Goal: Task Accomplishment & Management: Manage account settings

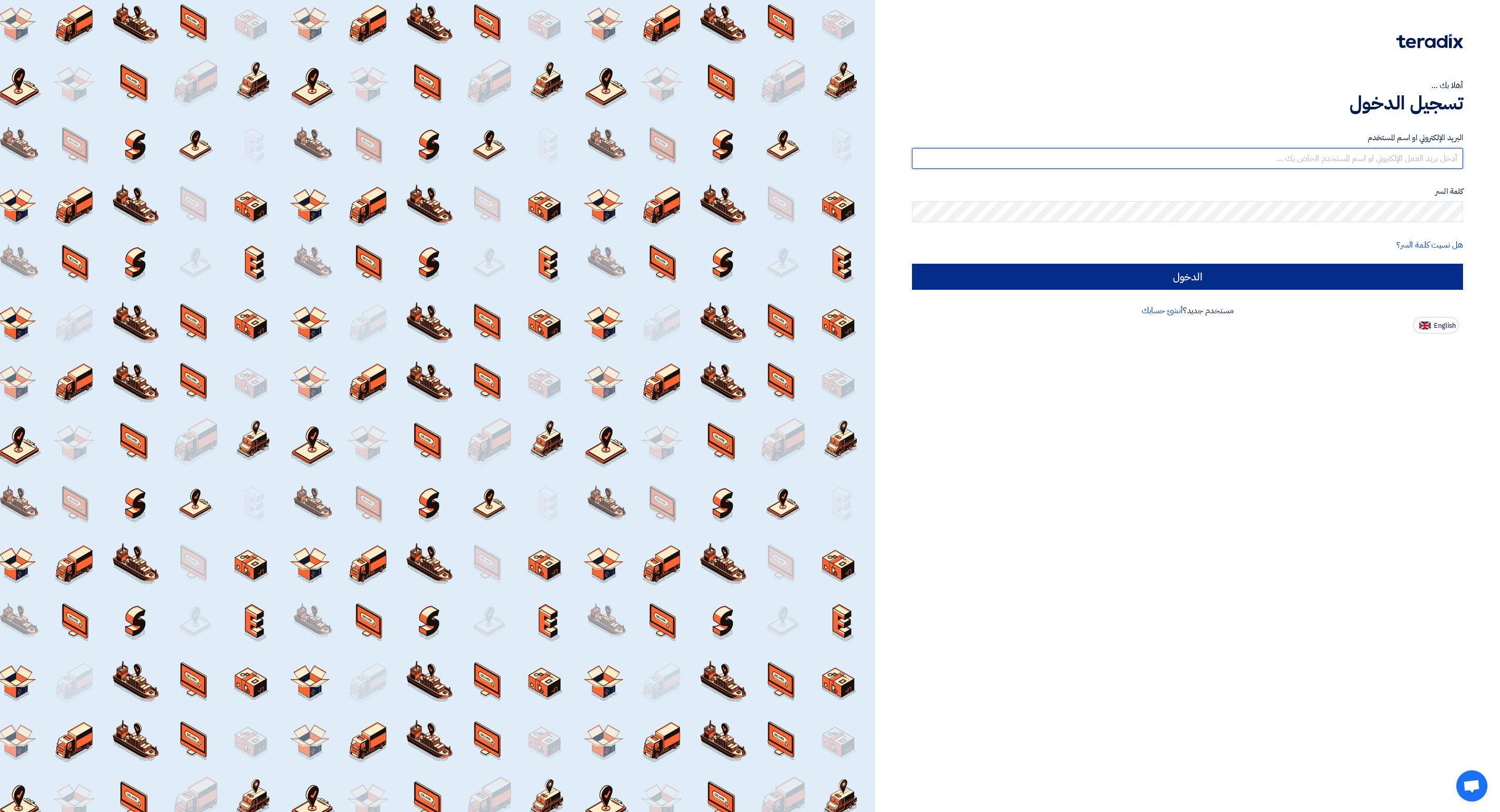
type input "[EMAIL_ADDRESS][DOMAIN_NAME]"
click at [1071, 268] on input "الدخول" at bounding box center [1187, 276] width 552 height 26
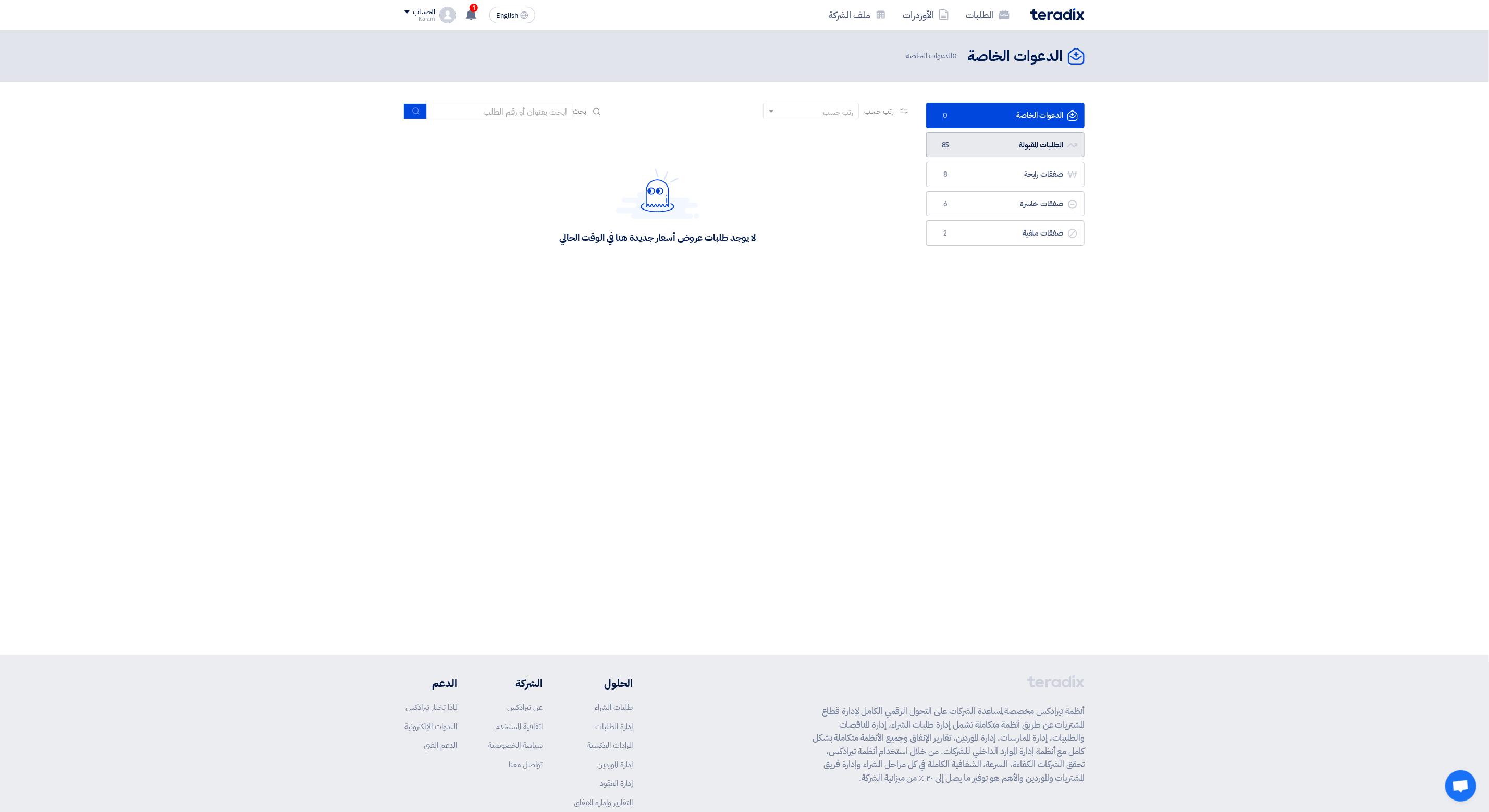
click at [968, 155] on link "الطلبات المقبولة الطلبات المقبولة 85" at bounding box center [1005, 145] width 159 height 25
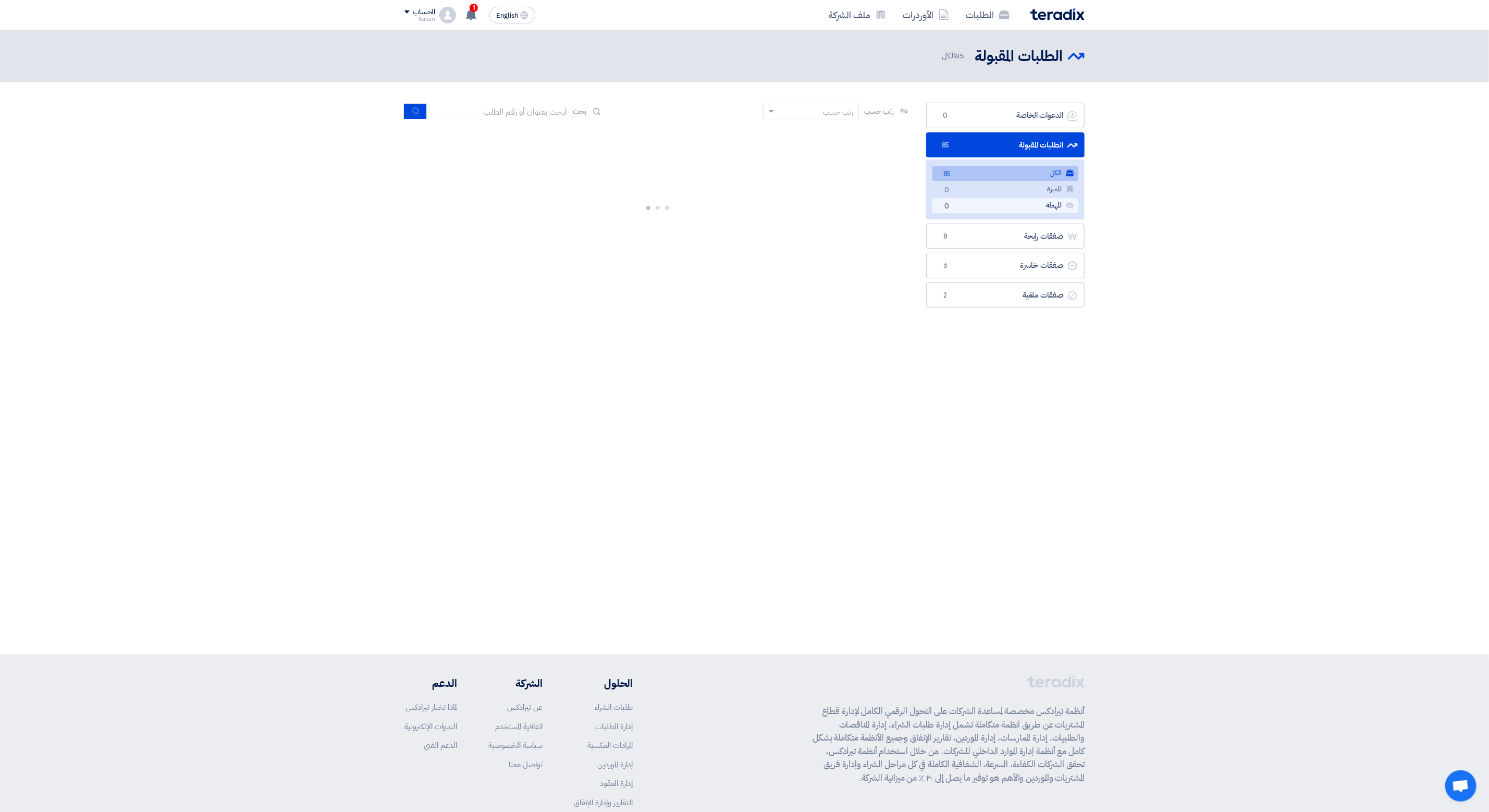
click at [938, 208] on link "المهملة المهملة 0" at bounding box center [1005, 205] width 146 height 15
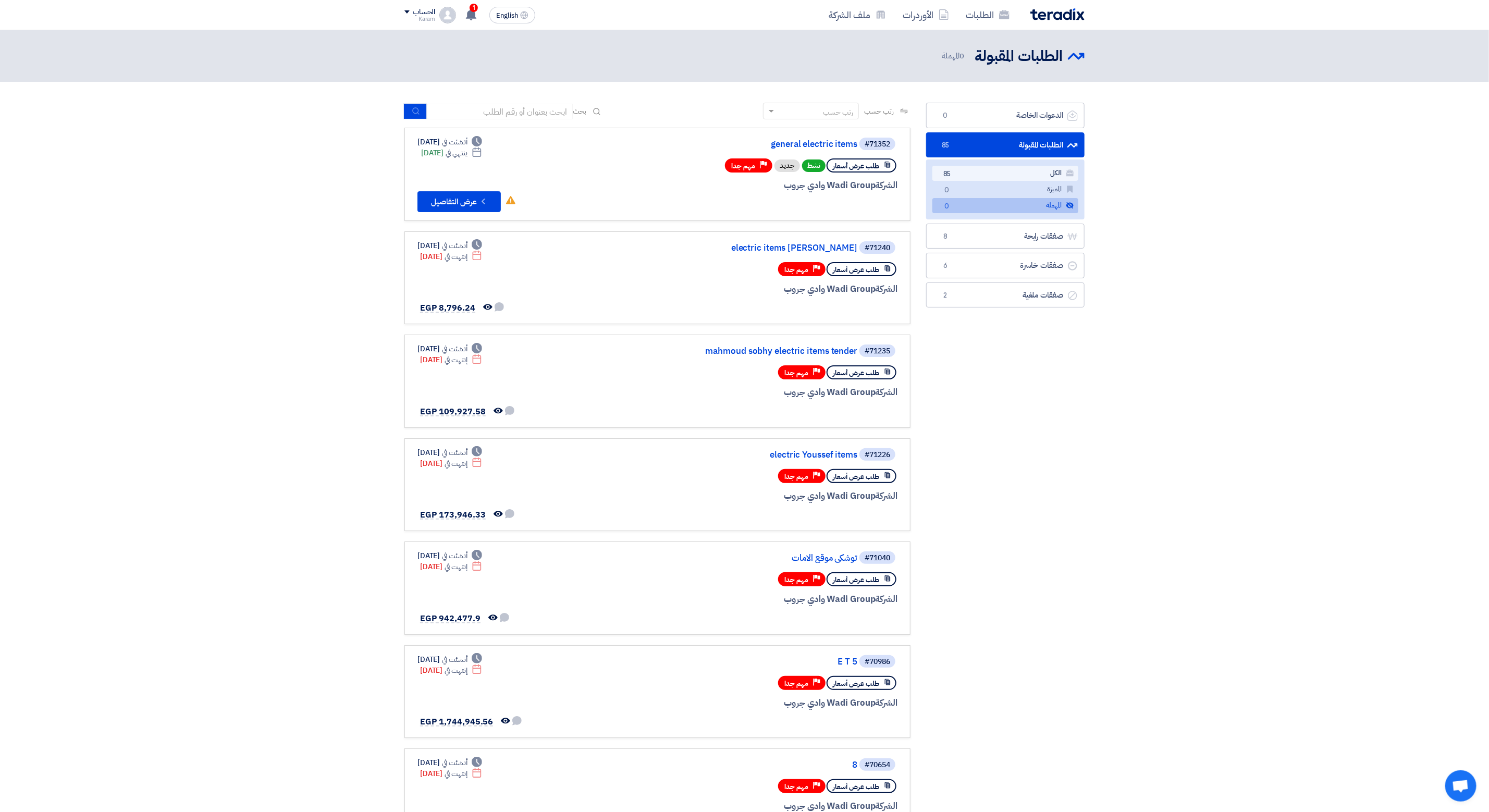
click at [937, 171] on link "الكل الكل 85" at bounding box center [1005, 173] width 146 height 15
click at [797, 141] on link "general electric items" at bounding box center [752, 145] width 208 height 9
